Goal: Find specific page/section: Find specific page/section

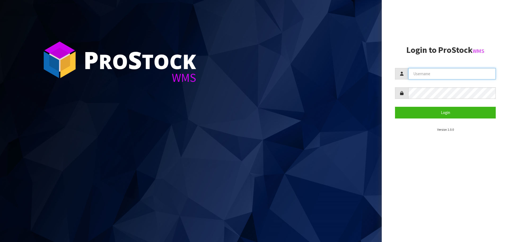
click at [433, 75] on input "text" at bounding box center [452, 73] width 88 height 11
type input "[EMAIL_ADDRESS][DOMAIN_NAME]"
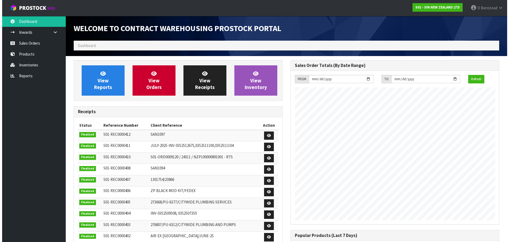
scroll to position [294, 217]
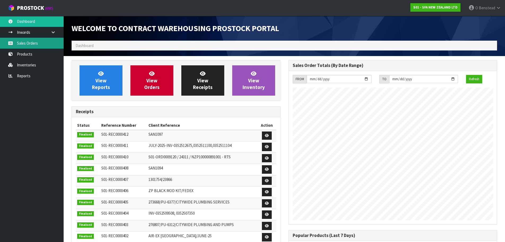
click at [40, 45] on link "Sales Orders" at bounding box center [32, 43] width 64 height 11
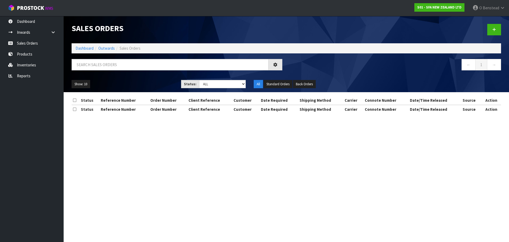
click at [40, 53] on div "Sales Orders Dashboard Outwards Sales Orders ← 1 → Show: 10 5 10 25 50 Status: …" at bounding box center [254, 61] width 509 height 123
click at [27, 56] on link "Products" at bounding box center [32, 54] width 64 height 11
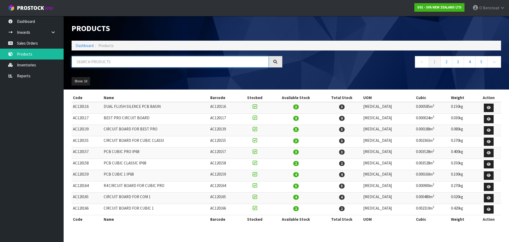
click at [108, 63] on input "text" at bounding box center [170, 61] width 197 height 11
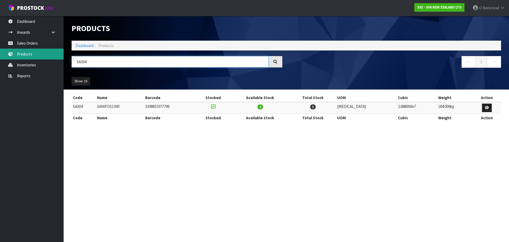
drag, startPoint x: 96, startPoint y: 63, endPoint x: 27, endPoint y: 55, distance: 69.3
click at [27, 55] on body "Toggle navigation ProStock WMS S01 - SFA NEW ZEALAND LTD O [GEOGRAPHIC_DATA] Lo…" at bounding box center [254, 121] width 509 height 242
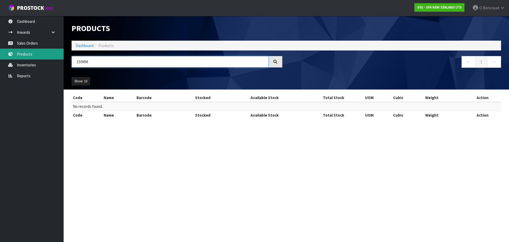
type input "150MM"
